Goal: Information Seeking & Learning: Check status

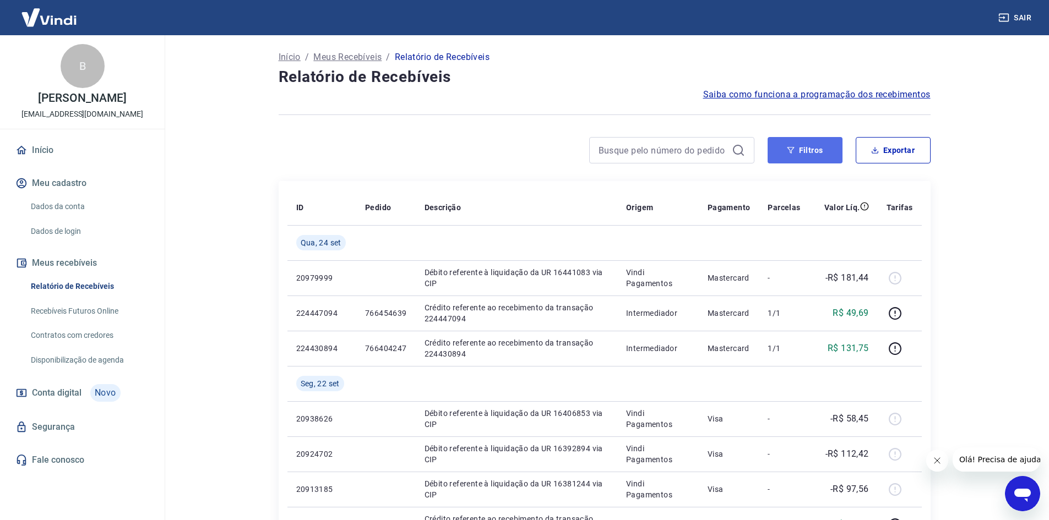
click at [797, 144] on button "Filtros" at bounding box center [804, 150] width 75 height 26
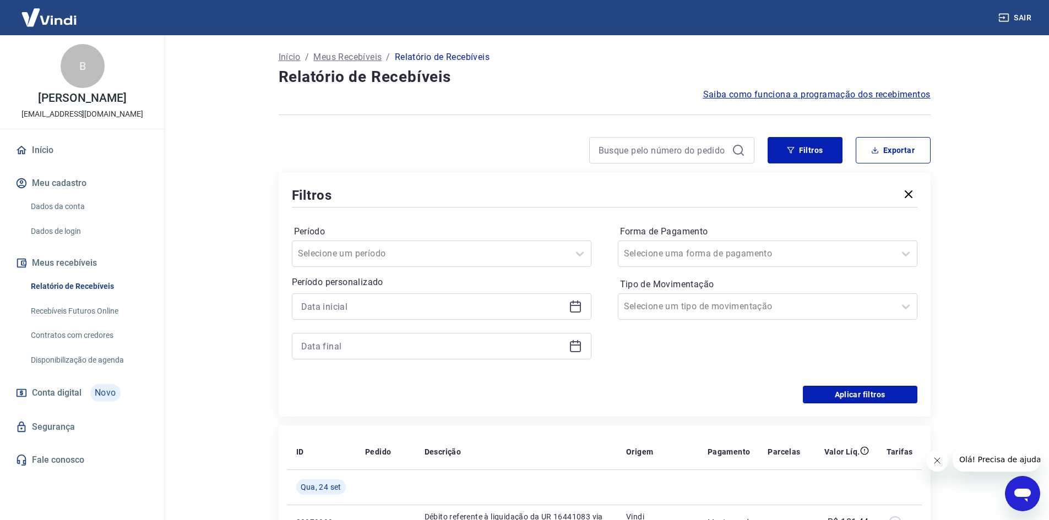
click at [418, 296] on div at bounding box center [441, 306] width 299 height 26
drag, startPoint x: 568, startPoint y: 308, endPoint x: 575, endPoint y: 310, distance: 7.0
click at [571, 310] on icon at bounding box center [575, 306] width 13 height 13
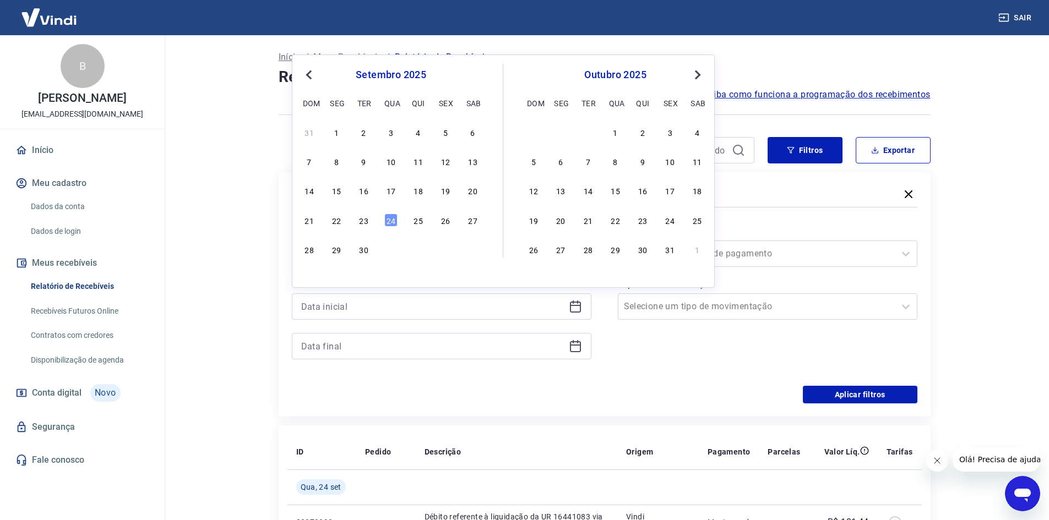
click at [316, 72] on div "setembro 2025" at bounding box center [390, 74] width 179 height 13
click at [314, 76] on button "Previous Month" at bounding box center [308, 74] width 13 height 13
click at [310, 78] on span "Previous Month" at bounding box center [310, 74] width 0 height 13
click at [386, 251] on div "30" at bounding box center [390, 249] width 13 height 13
type input "[DATE]"
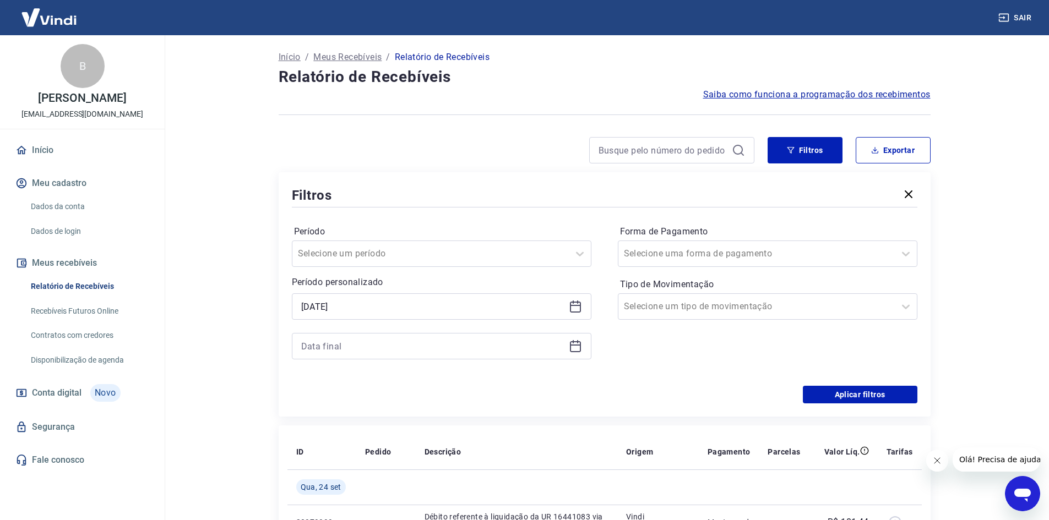
click at [575, 349] on icon at bounding box center [575, 346] width 13 height 13
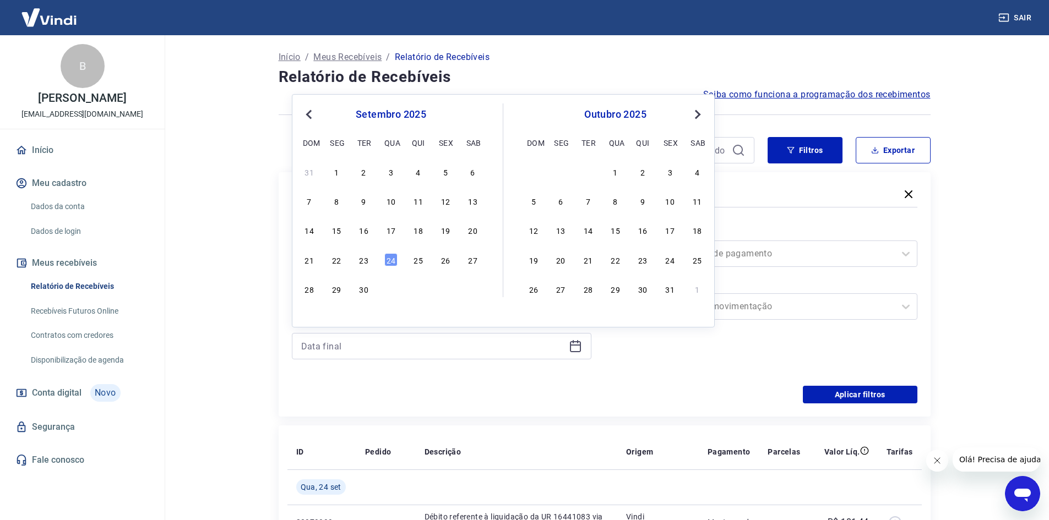
click at [310, 113] on span "Previous Month" at bounding box center [310, 114] width 0 height 13
click at [448, 168] on div "1" at bounding box center [445, 171] width 13 height 13
type input "[DATE]"
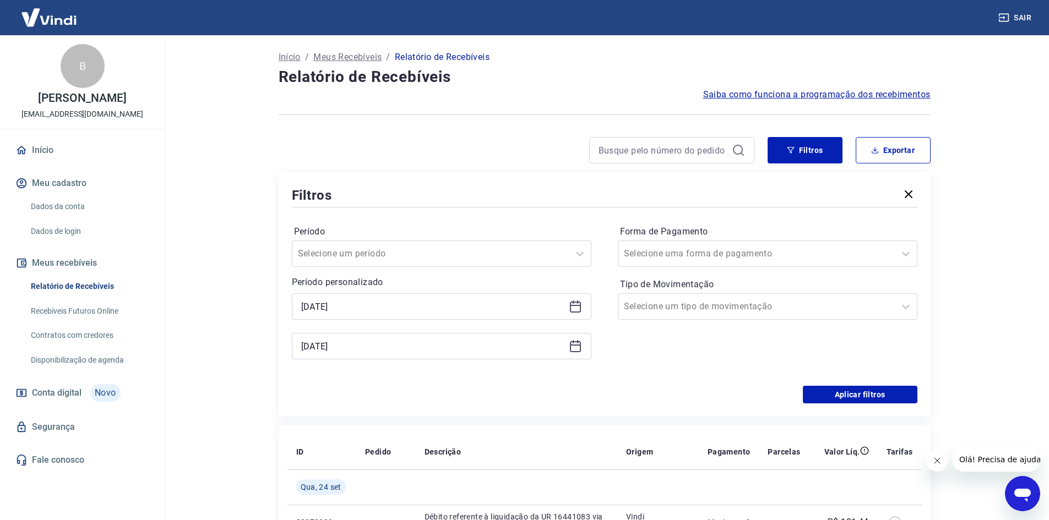
click at [576, 345] on icon at bounding box center [575, 345] width 11 height 1
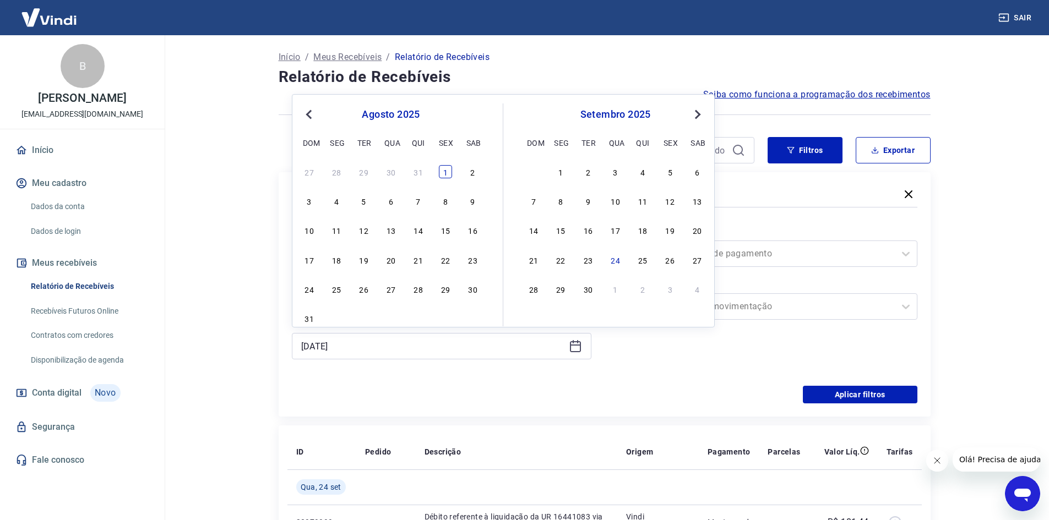
click at [443, 170] on div "1" at bounding box center [445, 171] width 13 height 13
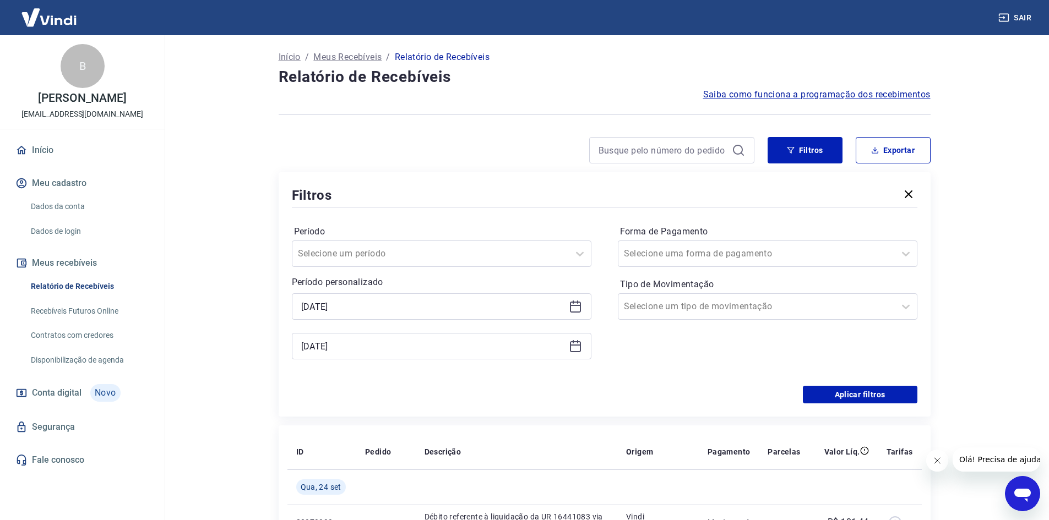
click at [572, 312] on icon at bounding box center [575, 307] width 11 height 11
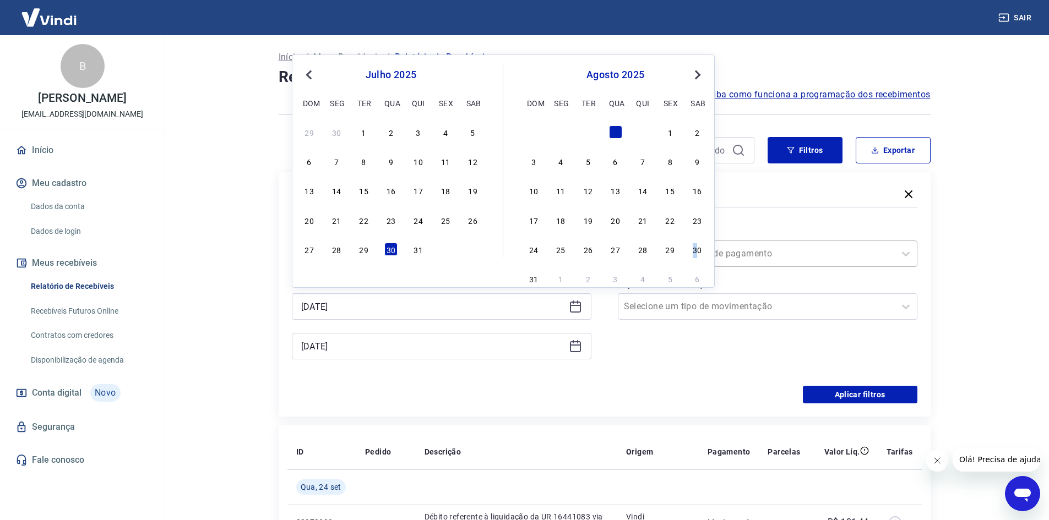
drag, startPoint x: 695, startPoint y: 248, endPoint x: 702, endPoint y: 248, distance: 7.2
click at [695, 248] on div "30" at bounding box center [696, 249] width 13 height 13
type input "[DATE]"
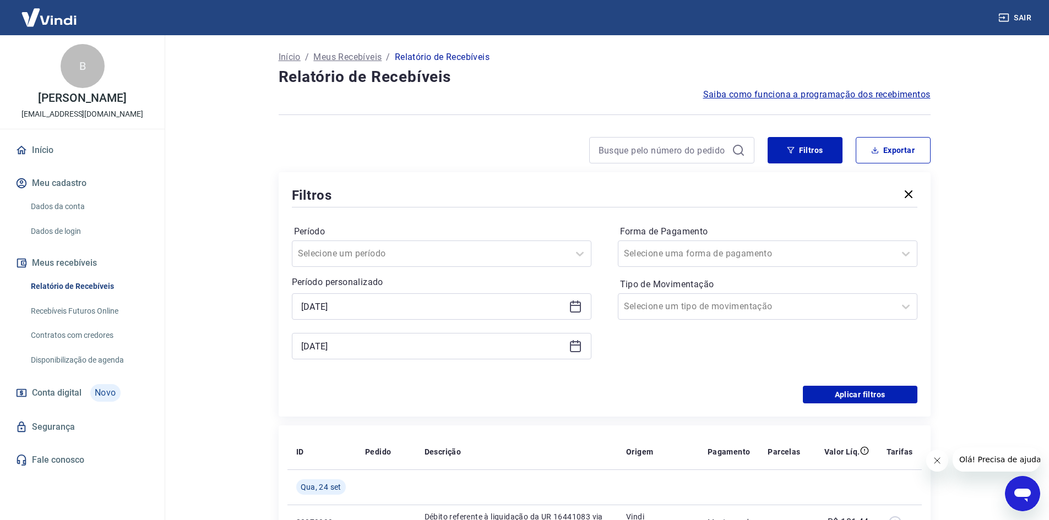
click at [574, 345] on icon at bounding box center [575, 345] width 11 height 1
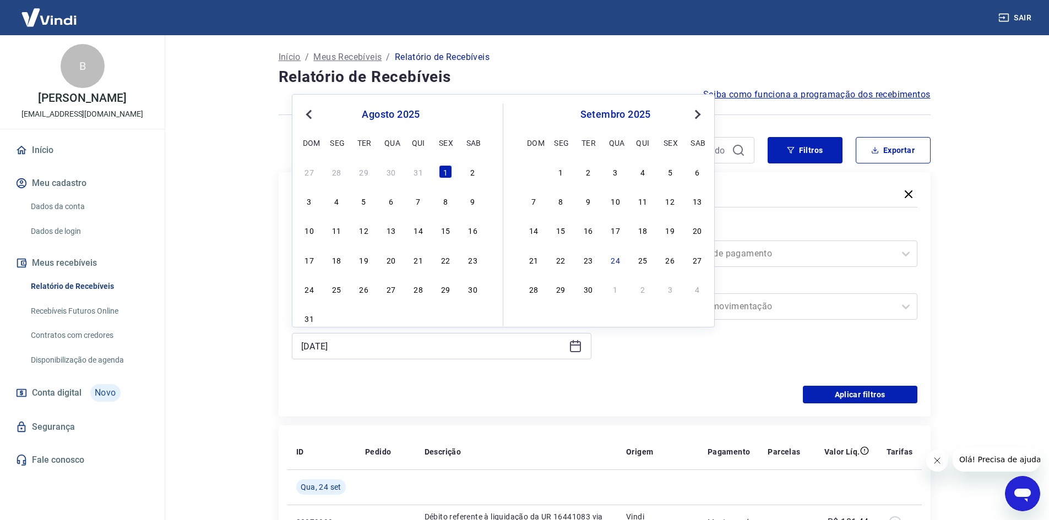
click at [561, 171] on div "1" at bounding box center [560, 171] width 13 height 13
type input "[DATE]"
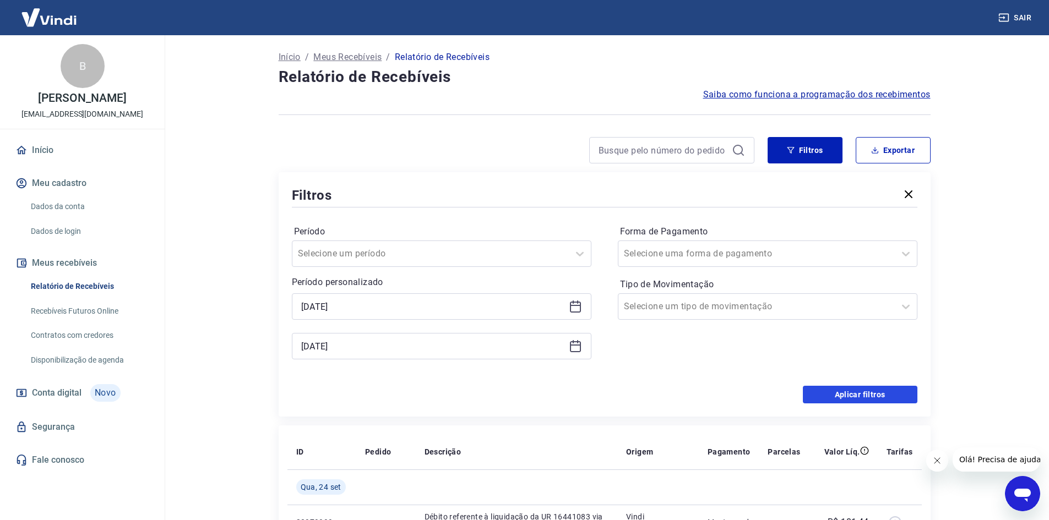
drag, startPoint x: 821, startPoint y: 399, endPoint x: 760, endPoint y: 385, distance: 63.2
click at [822, 399] on button "Aplicar filtros" at bounding box center [859, 395] width 114 height 18
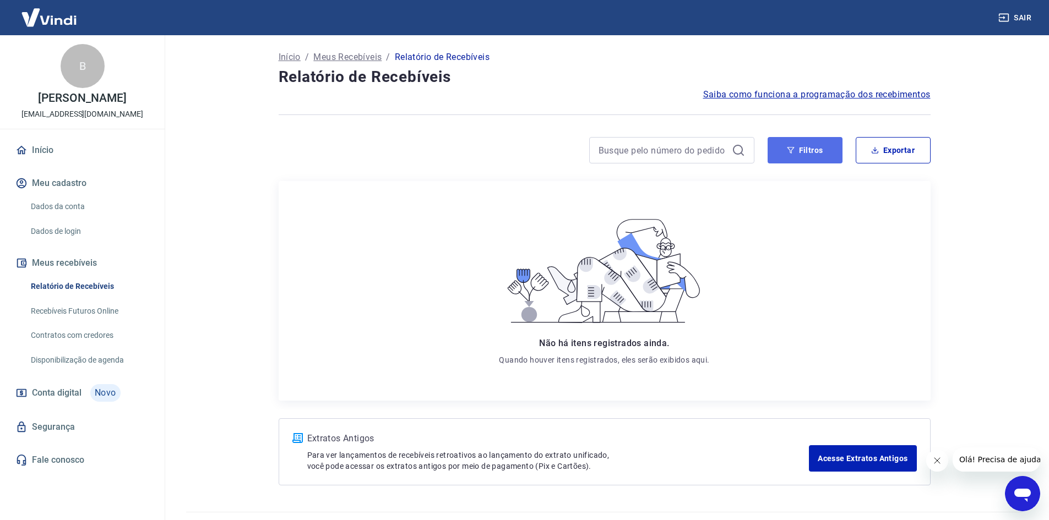
click at [796, 153] on button "Filtros" at bounding box center [804, 150] width 75 height 26
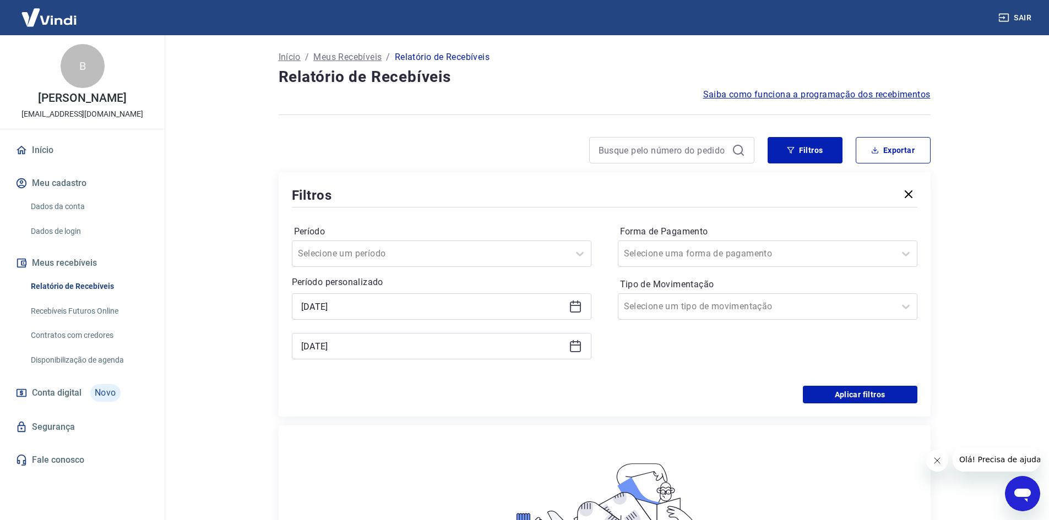
click at [575, 348] on icon at bounding box center [575, 346] width 13 height 13
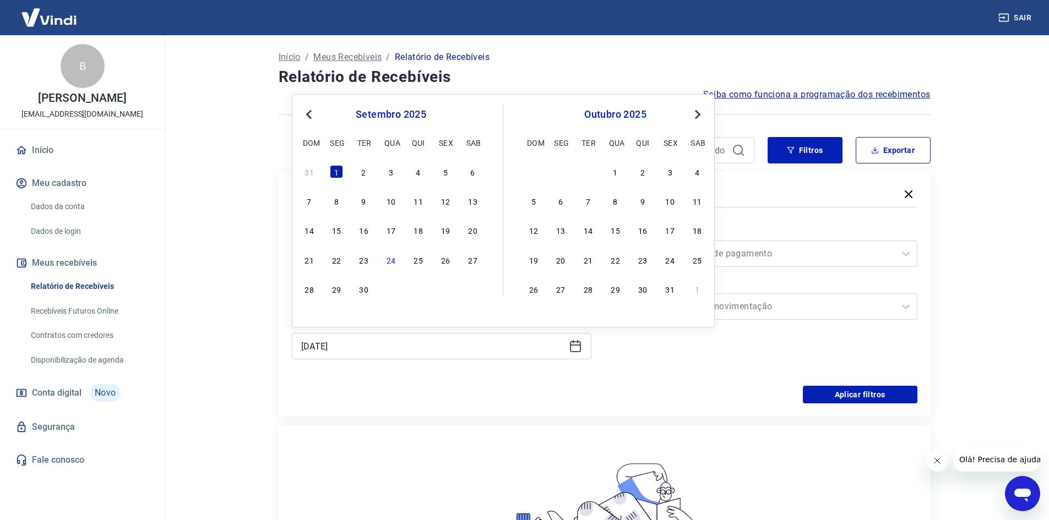
click at [376, 171] on div "31 1 2 3 4 5 6" at bounding box center [390, 171] width 179 height 16
click at [392, 170] on div "3" at bounding box center [390, 171] width 13 height 13
type input "[DATE]"
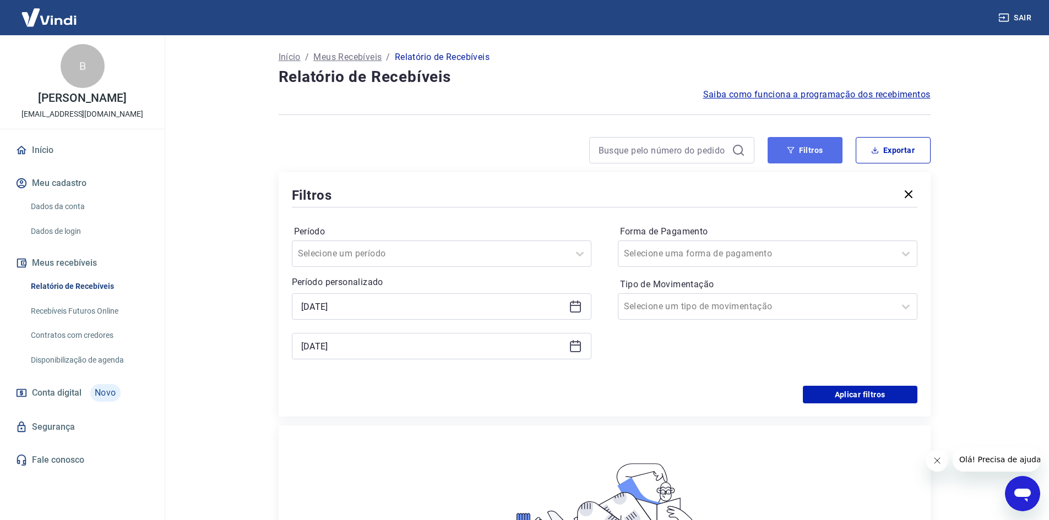
click at [785, 158] on button "Filtros" at bounding box center [804, 150] width 75 height 26
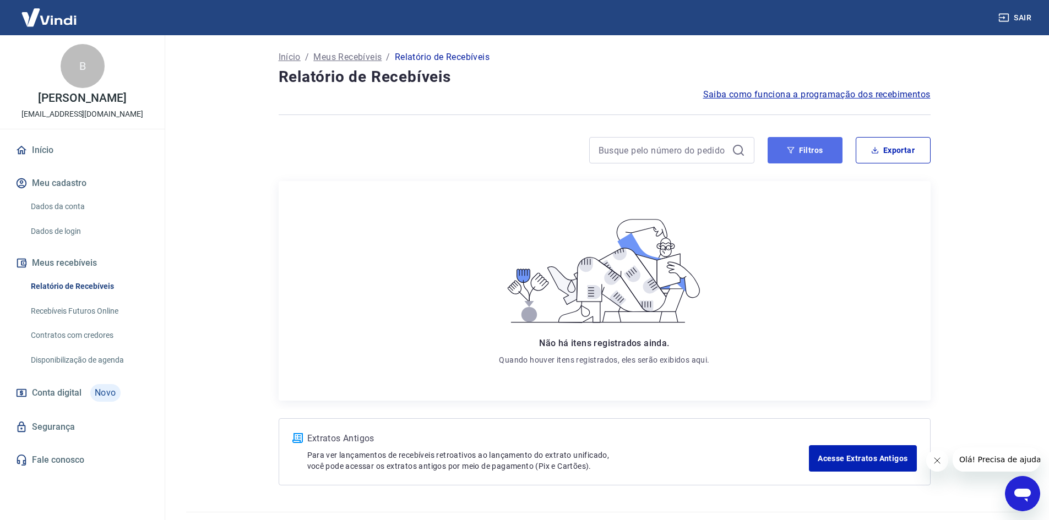
click at [798, 157] on button "Filtros" at bounding box center [804, 150] width 75 height 26
